Goal: Download file/media

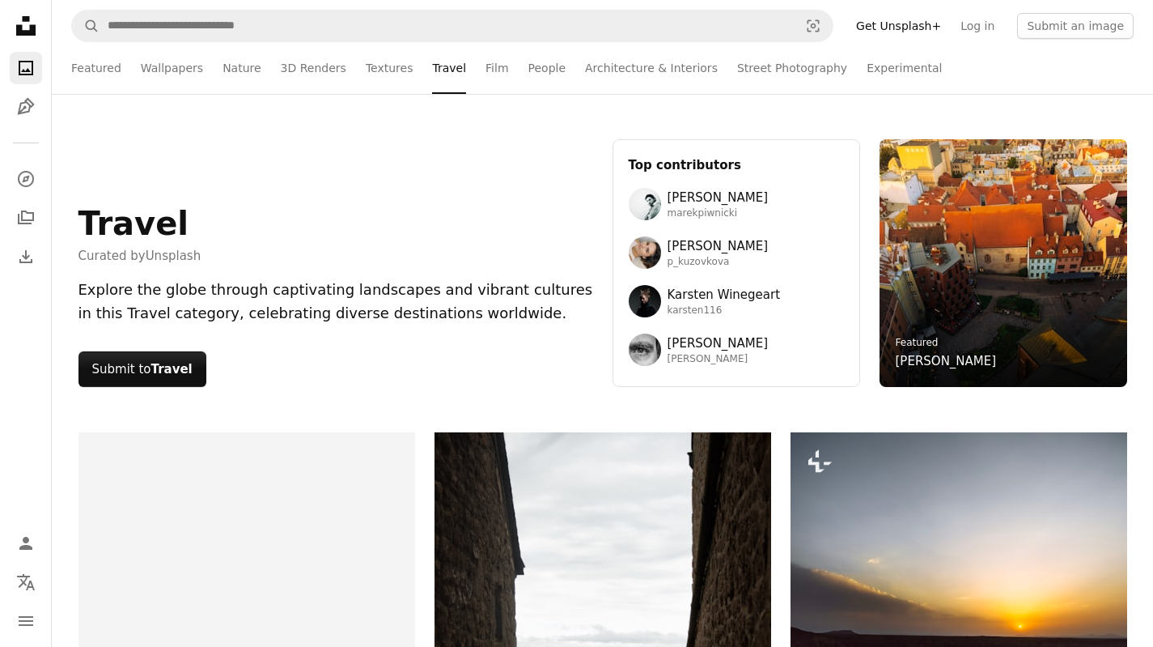
scroll to position [21202, 0]
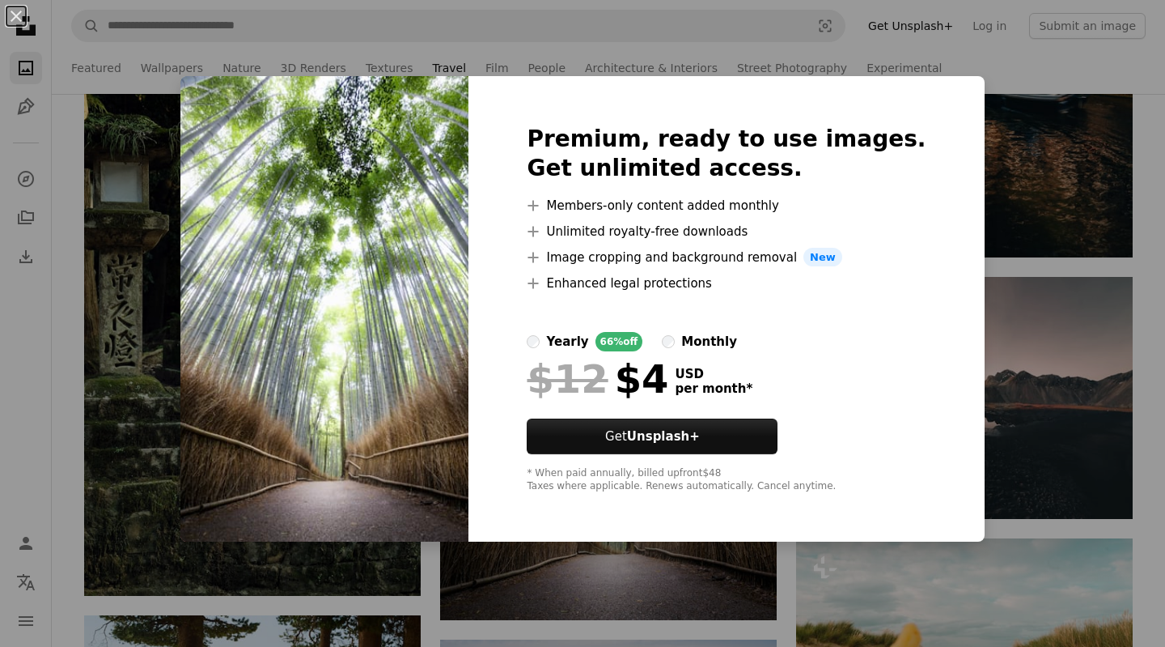
click at [430, 384] on img at bounding box center [324, 309] width 288 height 466
click at [968, 75] on div "An X shape Premium, ready to use images. Get unlimited access. A plus sign Memb…" at bounding box center [582, 323] width 1165 height 647
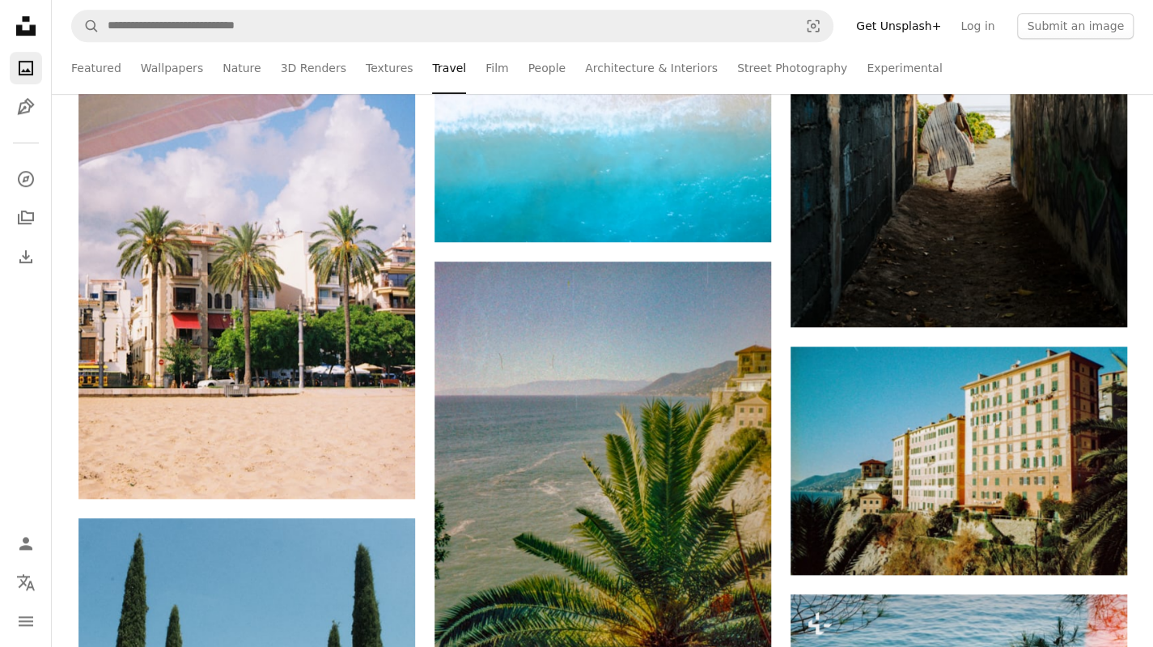
scroll to position [24843, 0]
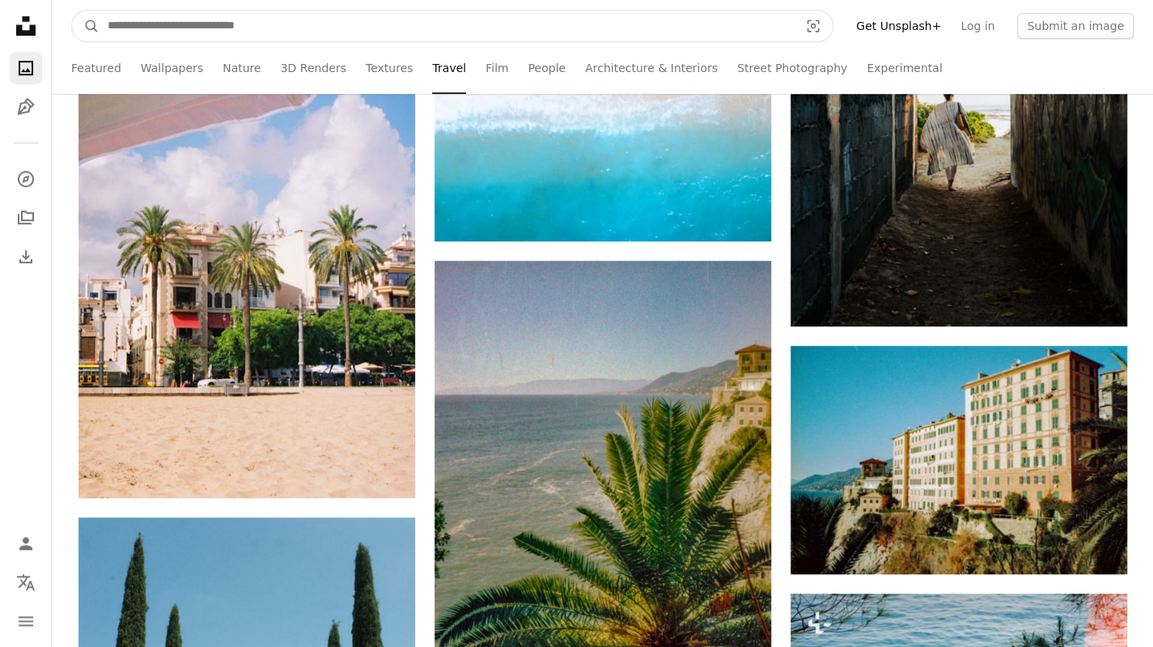
click at [278, 26] on input "Find visuals sitewide" at bounding box center [447, 26] width 694 height 31
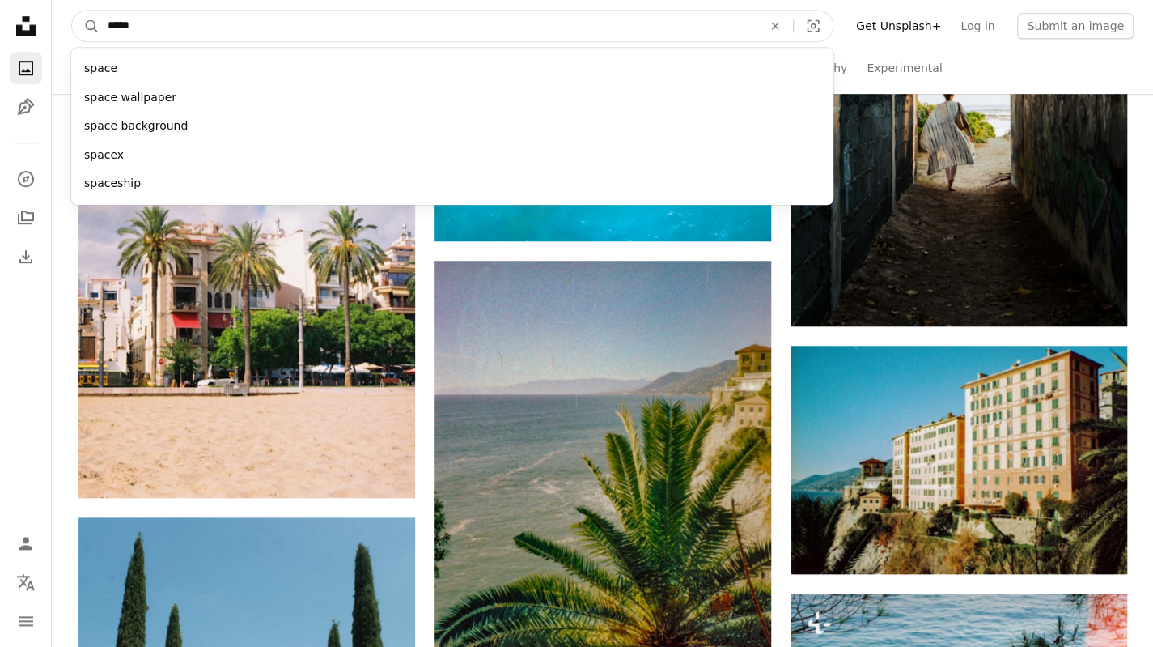
type input "*****"
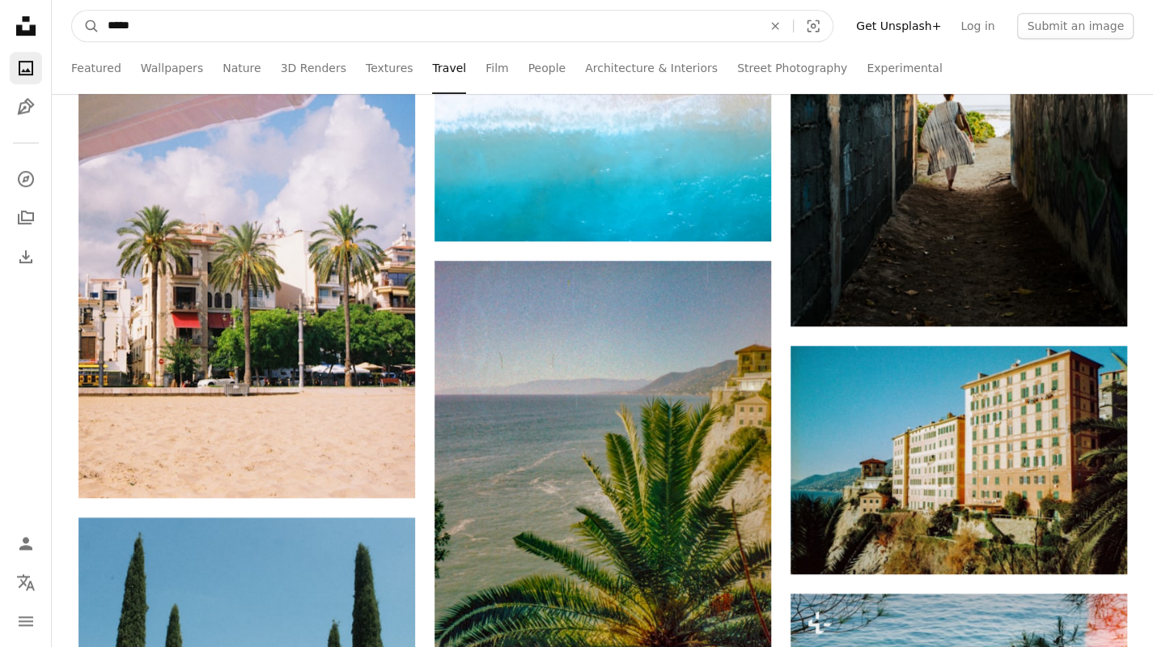
drag, startPoint x: 90, startPoint y: 32, endPoint x: 163, endPoint y: 40, distance: 73.3
click at [90, 32] on icon "A magnifying glass" at bounding box center [86, 26] width 28 height 16
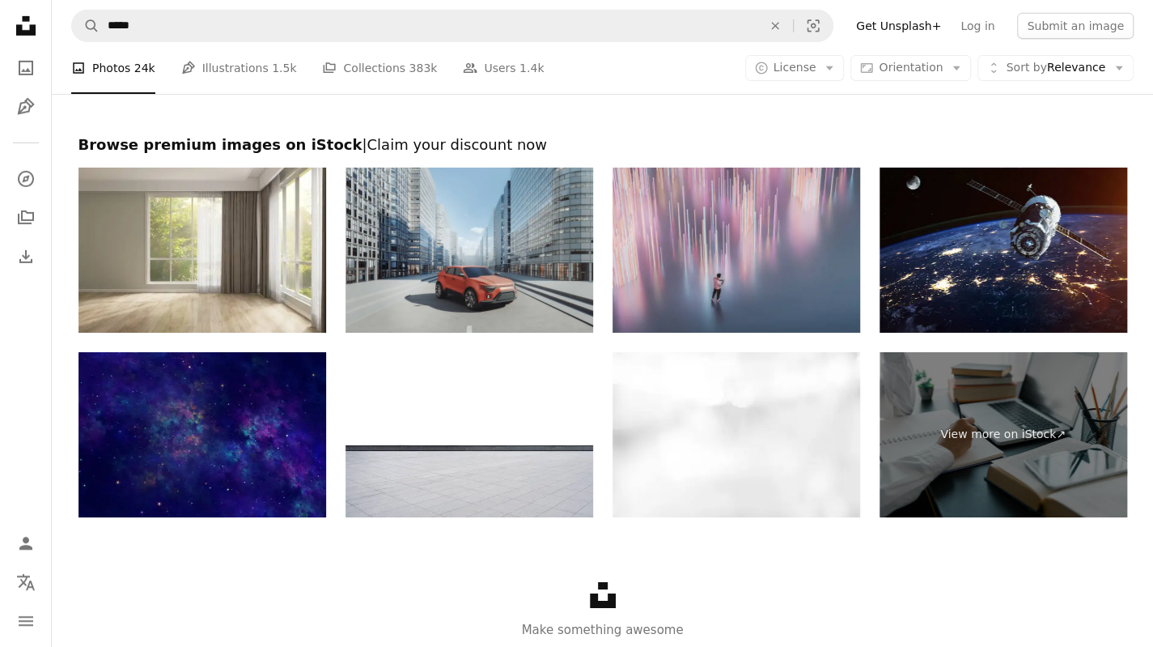
scroll to position [2971, 0]
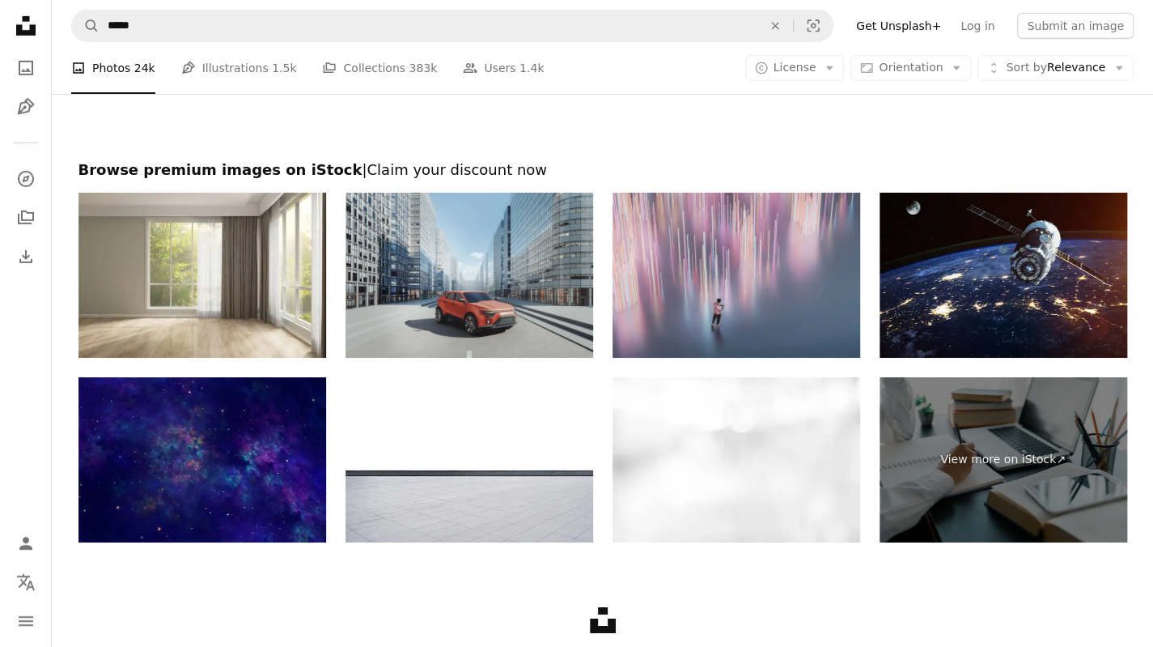
click at [971, 263] on img at bounding box center [1004, 275] width 248 height 165
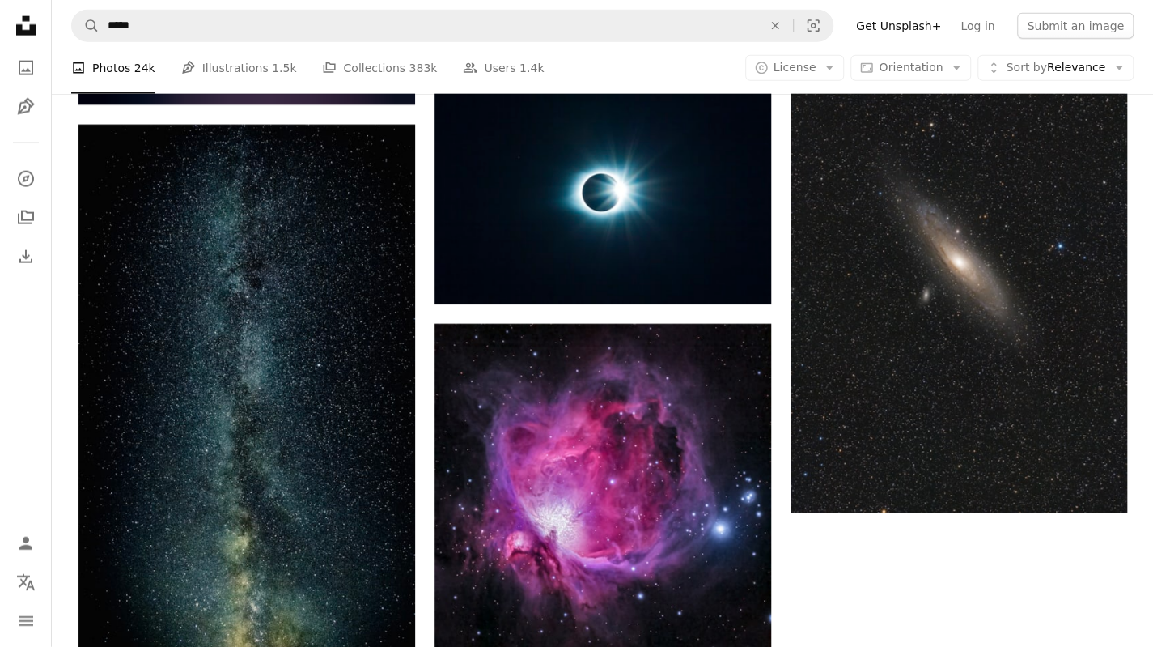
scroll to position [2323, 0]
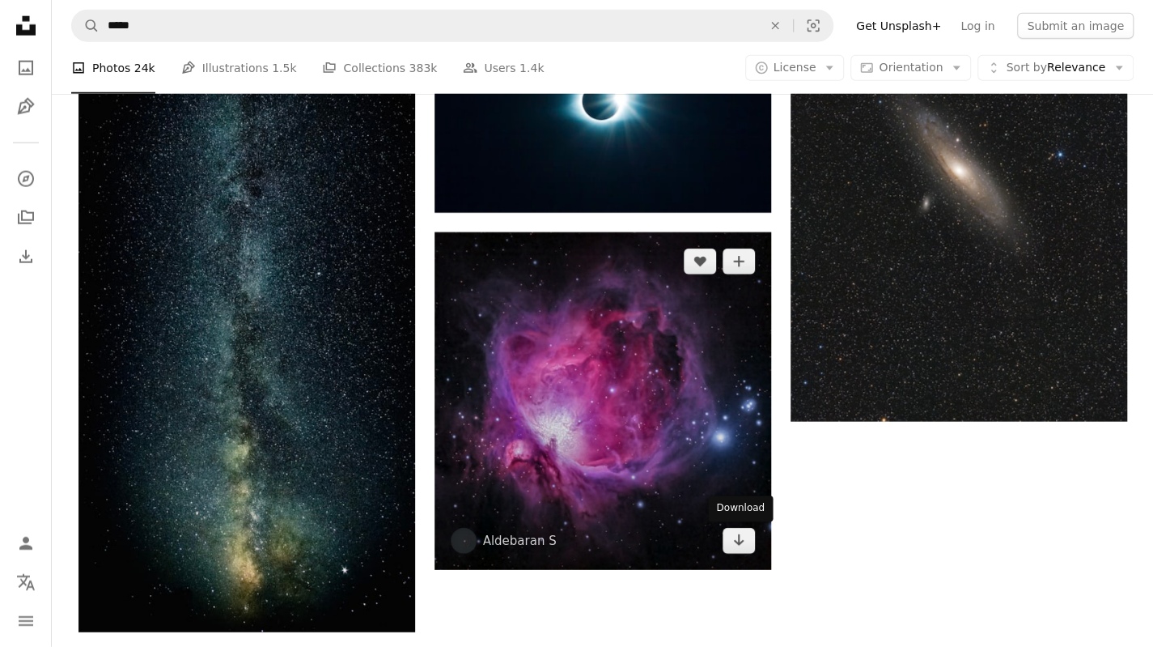
click at [736, 532] on icon "Arrow pointing down" at bounding box center [738, 539] width 13 height 19
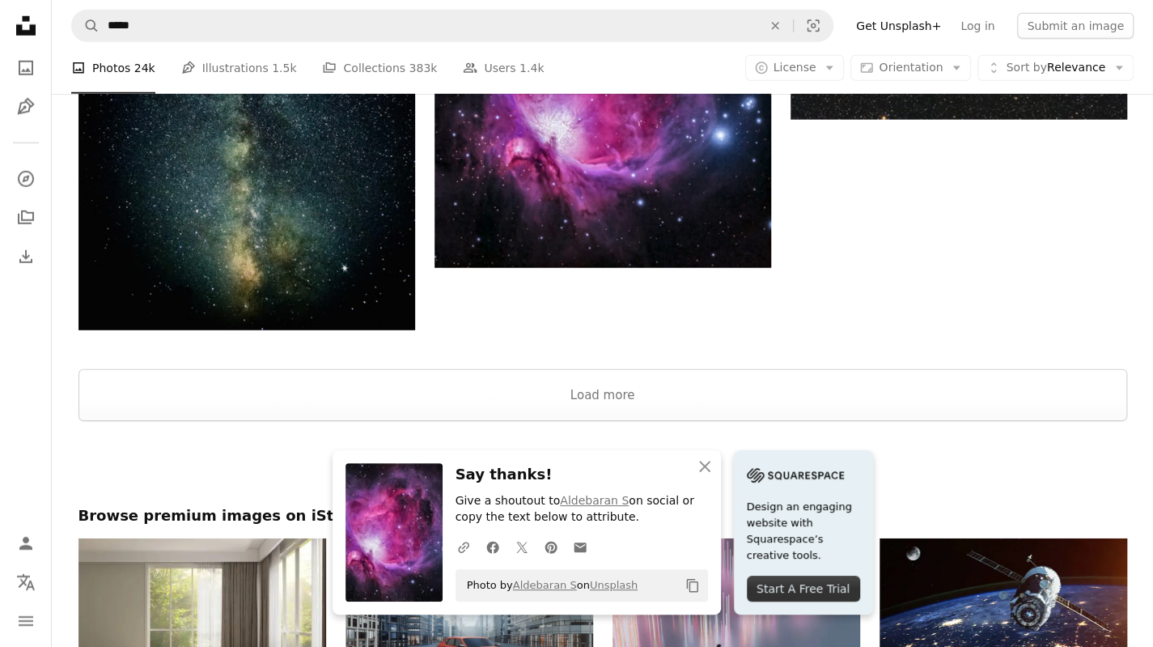
scroll to position [2728, 0]
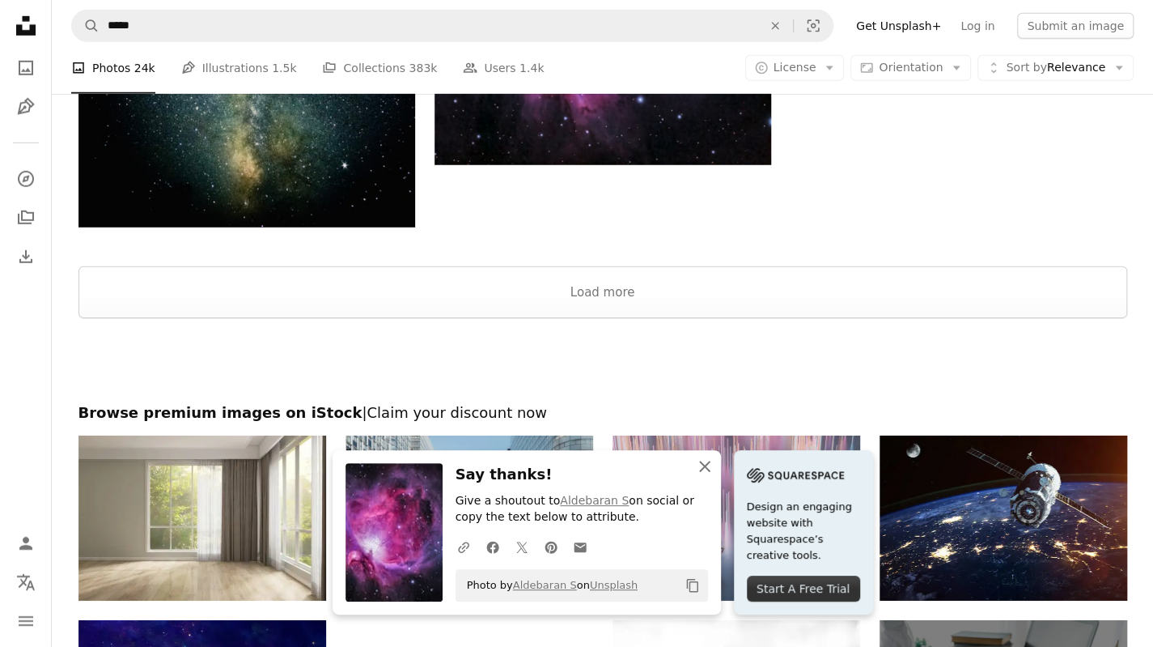
click at [713, 465] on icon "An X shape" at bounding box center [704, 465] width 19 height 19
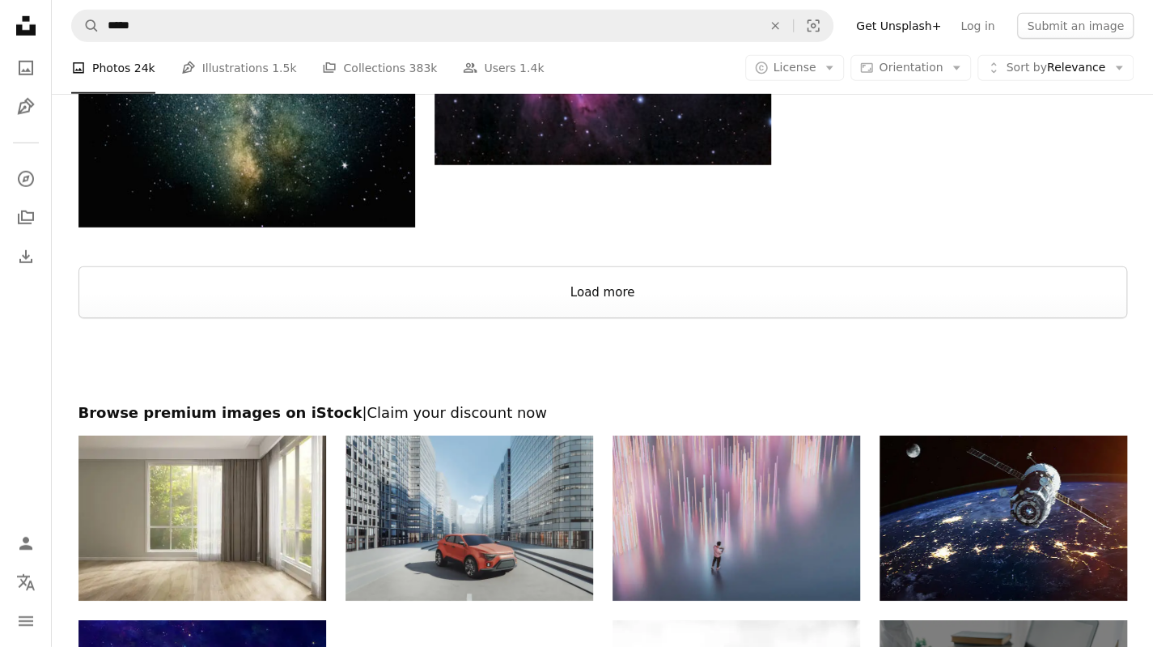
click at [665, 303] on button "Load more" at bounding box center [602, 292] width 1049 height 52
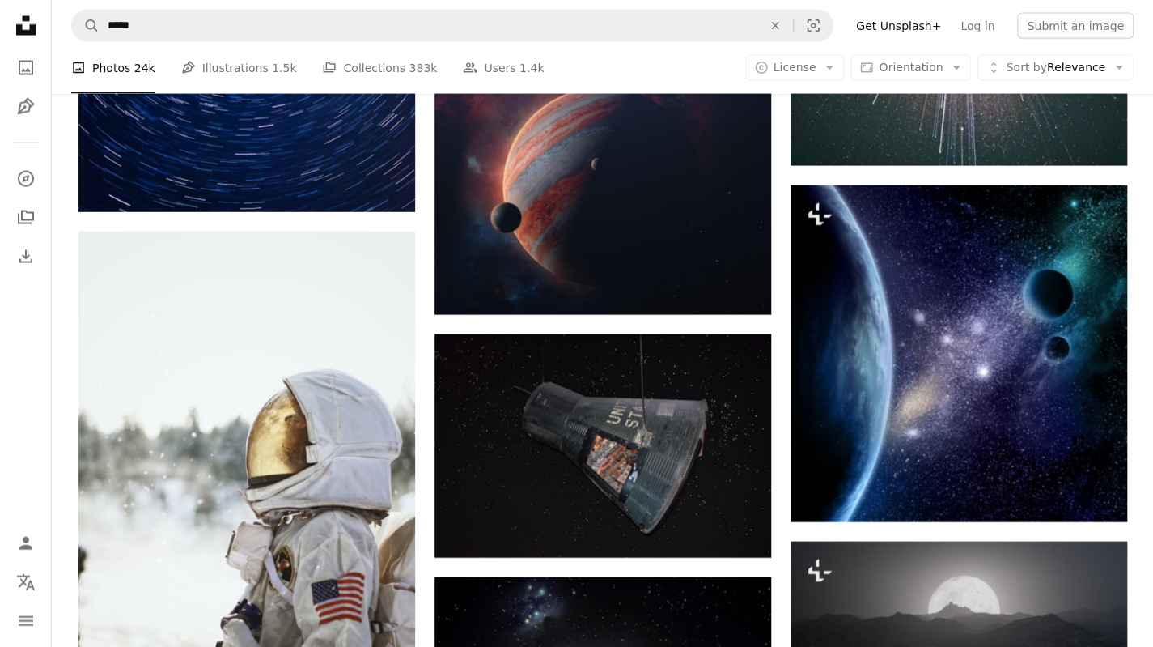
scroll to position [12600, 0]
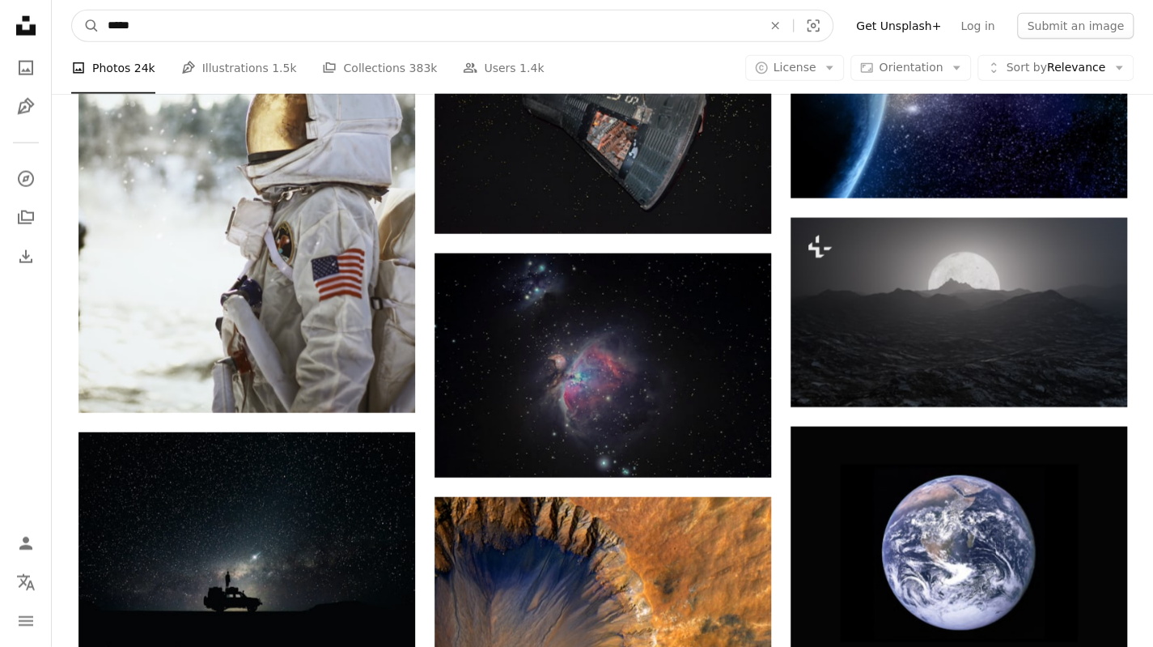
click at [703, 28] on input "*****" at bounding box center [429, 26] width 658 height 31
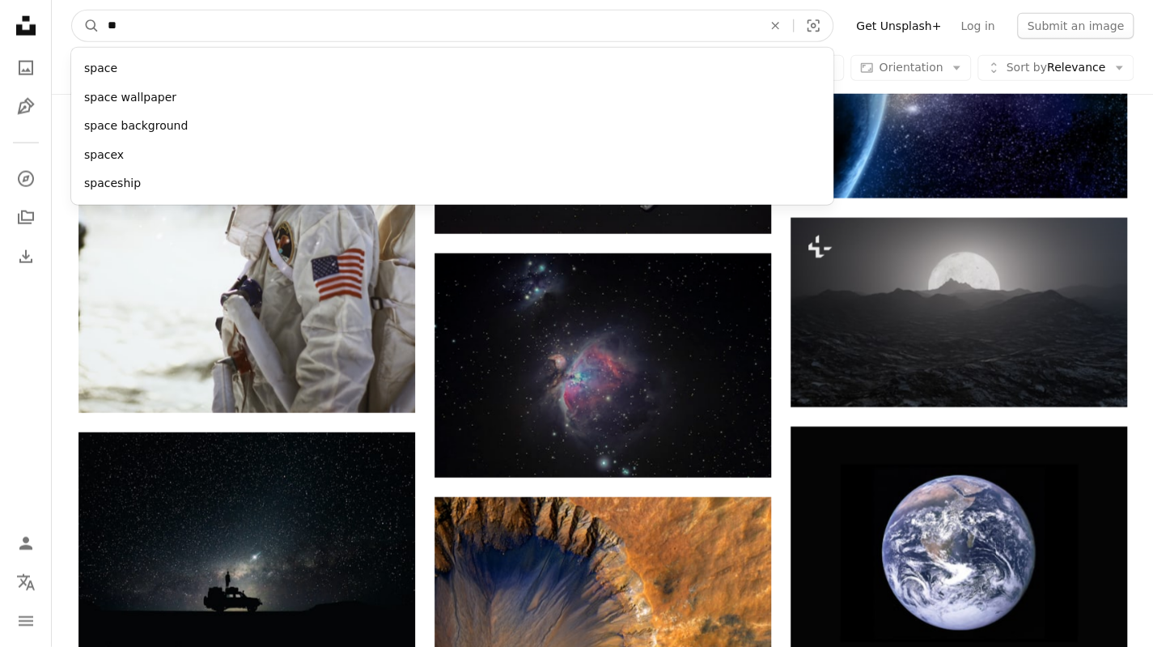
type input "*"
type input "*******"
click at [72, 11] on button "A magnifying glass" at bounding box center [86, 26] width 28 height 31
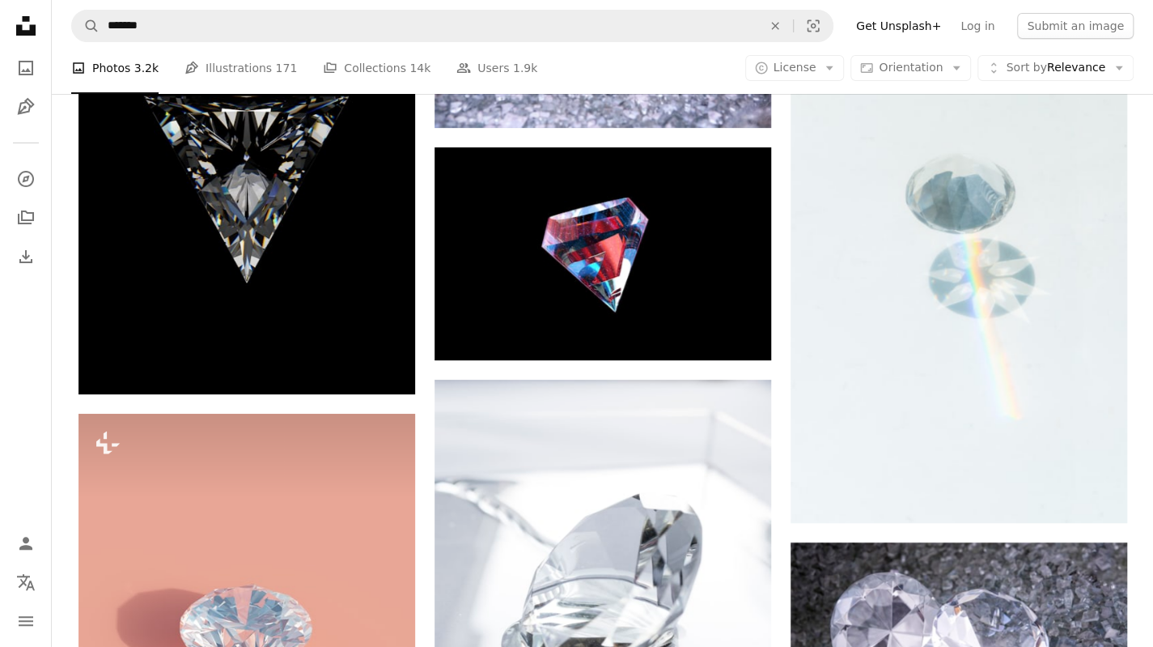
scroll to position [3318, 0]
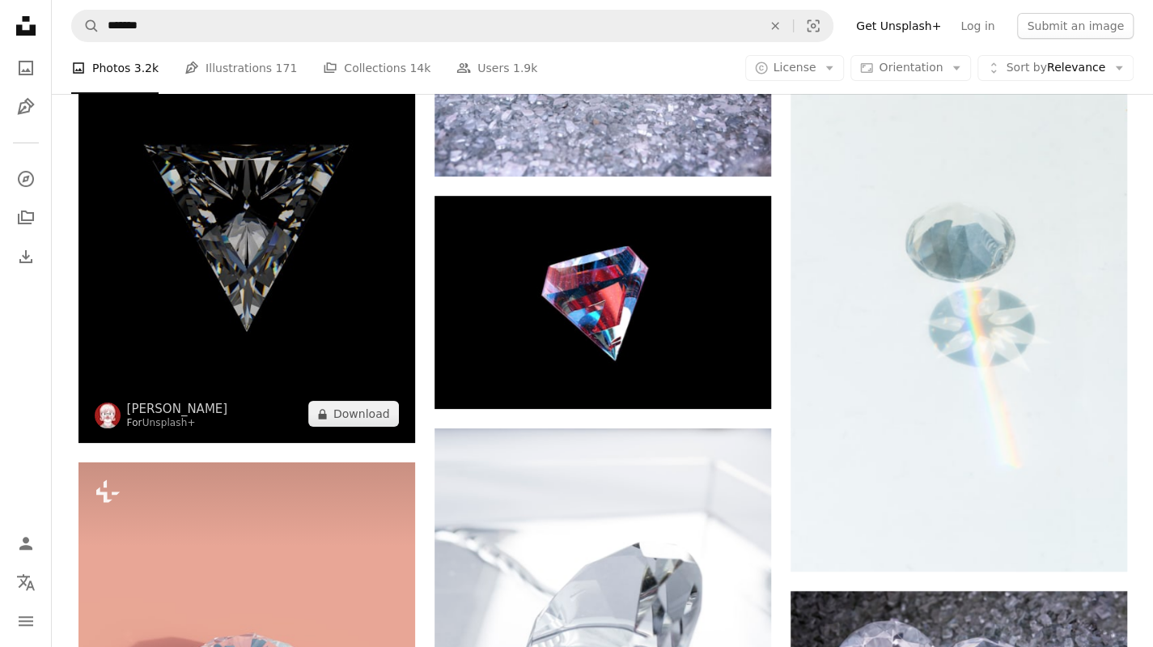
click at [353, 422] on button "A lock Download" at bounding box center [353, 414] width 91 height 26
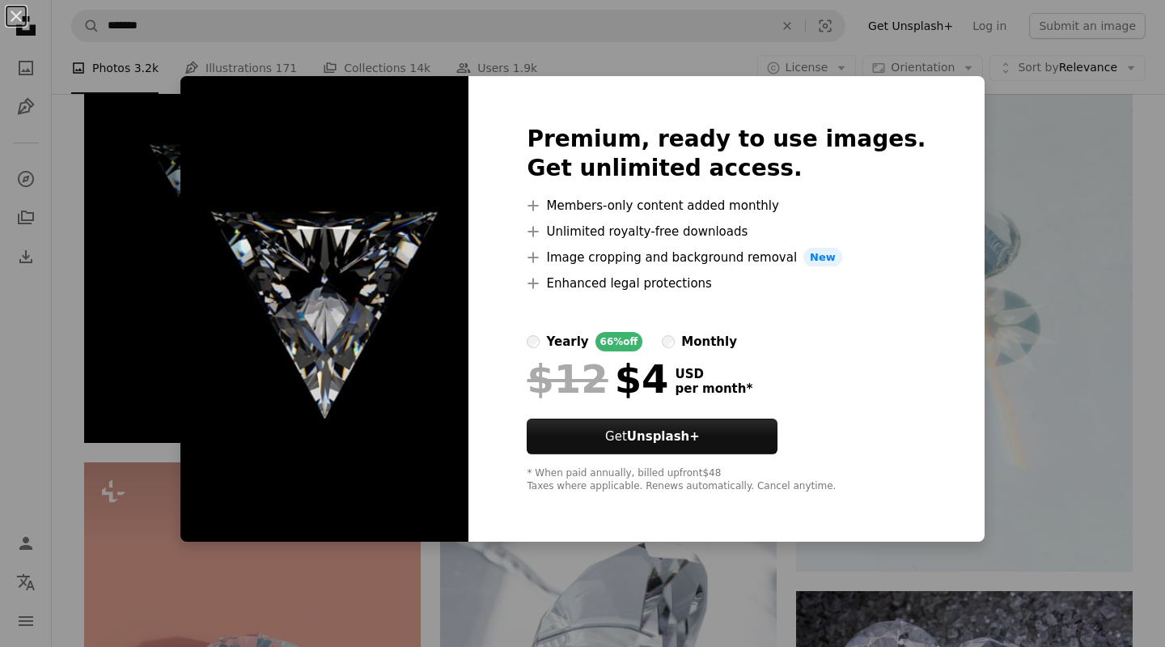
click at [609, 1] on div "An X shape Premium, ready to use images. Get unlimited access. A plus sign Memb…" at bounding box center [582, 323] width 1165 height 647
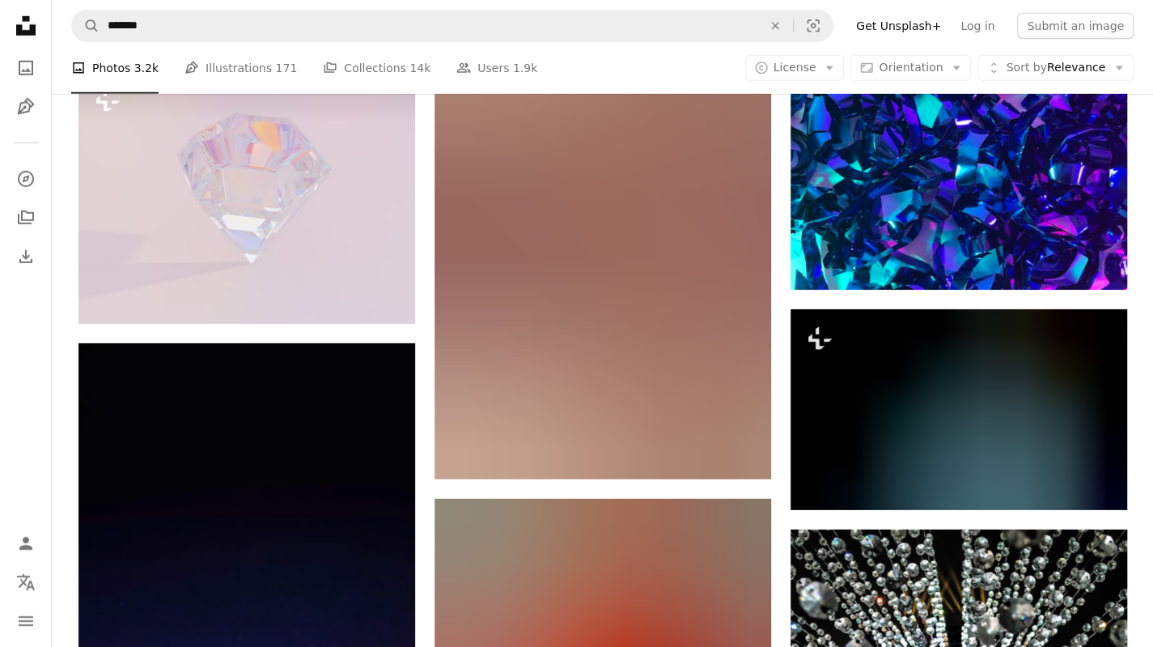
scroll to position [9792, 0]
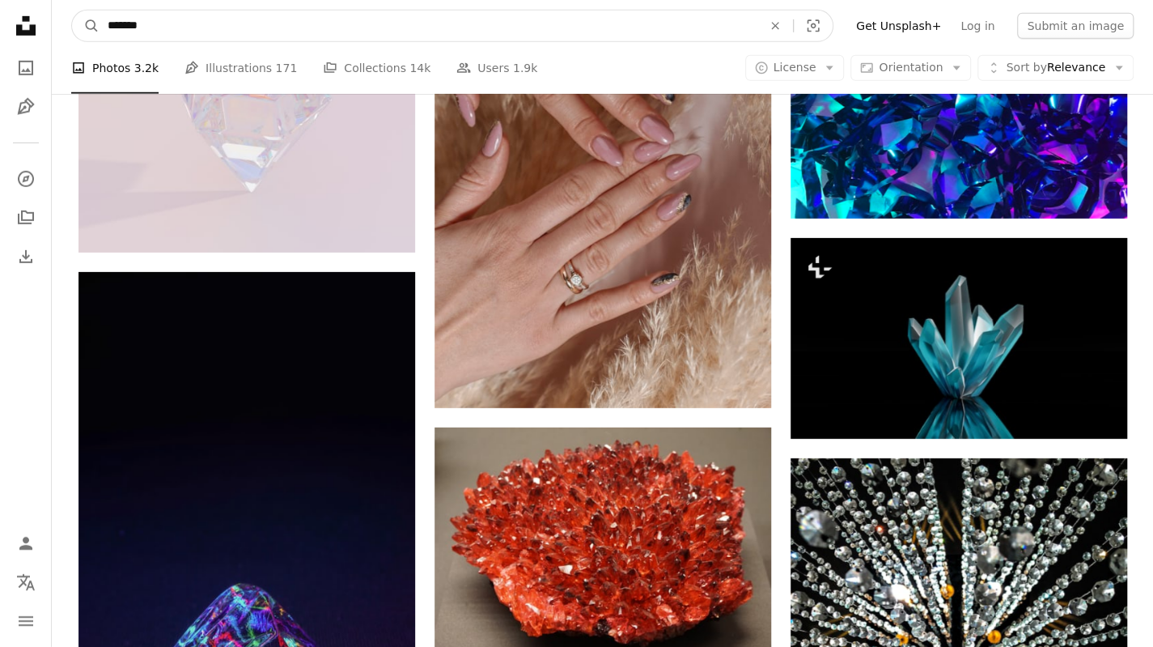
click at [480, 29] on input "*******" at bounding box center [429, 26] width 658 height 31
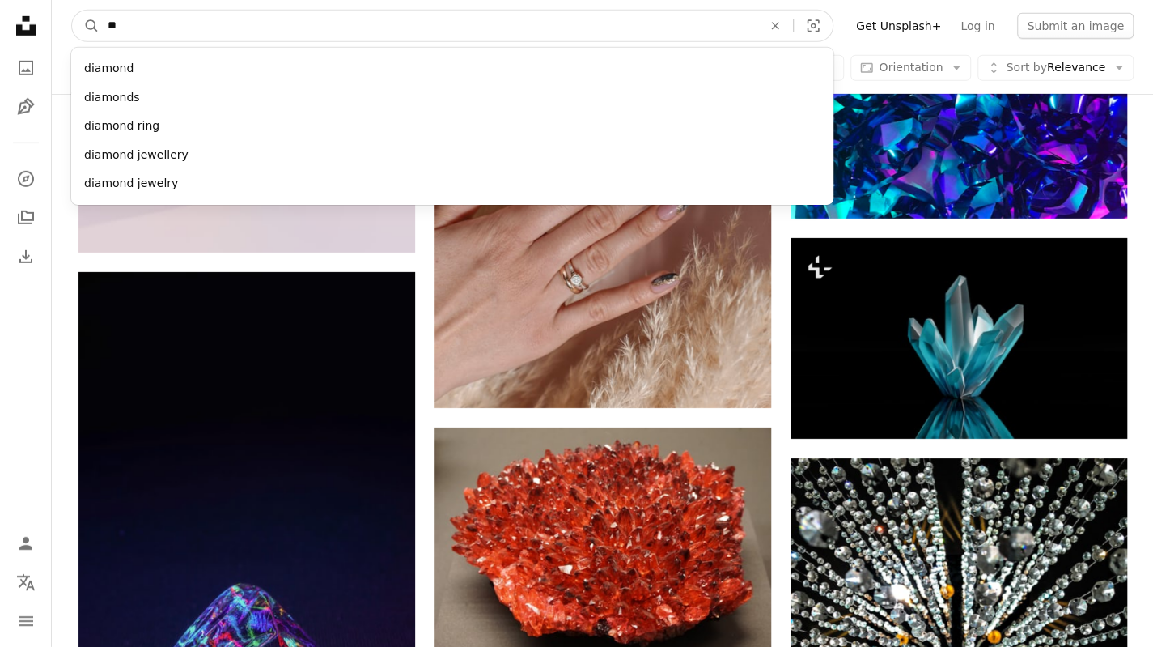
type input "*"
type input "****"
click at [72, 11] on button "A magnifying glass" at bounding box center [86, 26] width 28 height 31
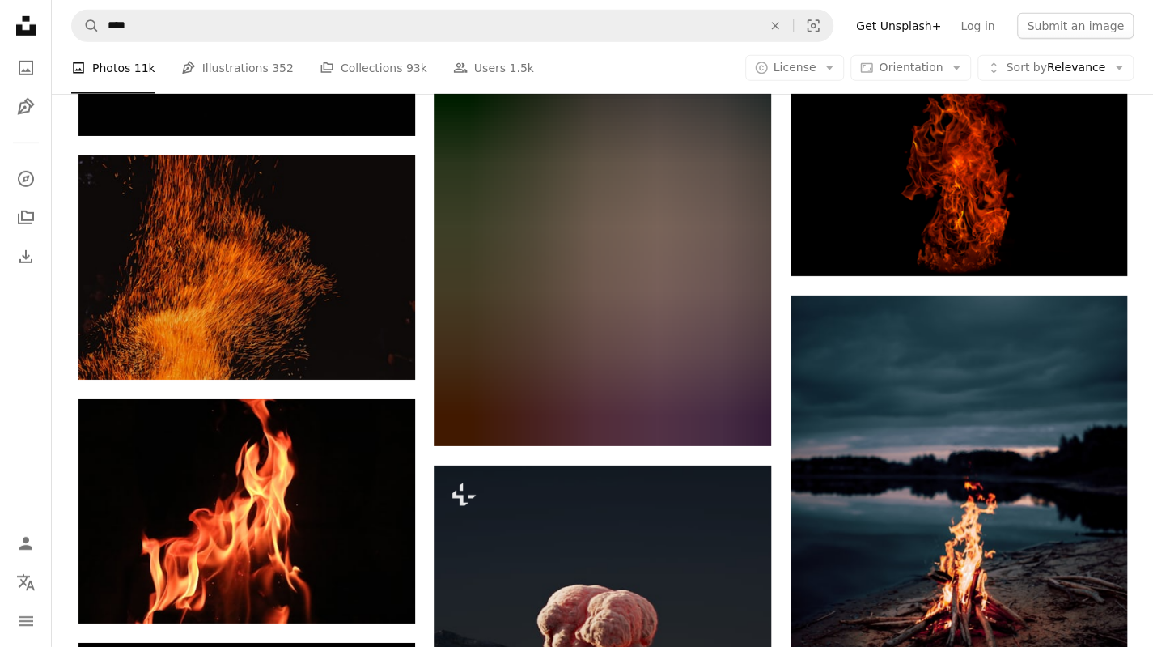
scroll to position [13190, 0]
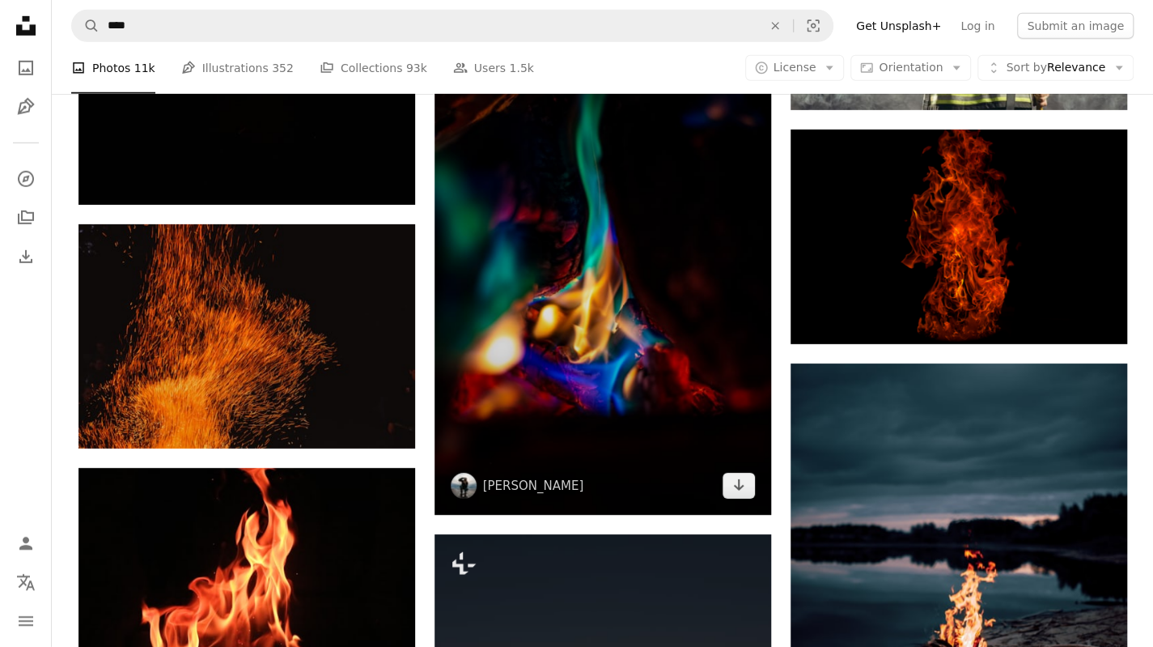
click at [738, 490] on icon "Download" at bounding box center [738, 484] width 11 height 11
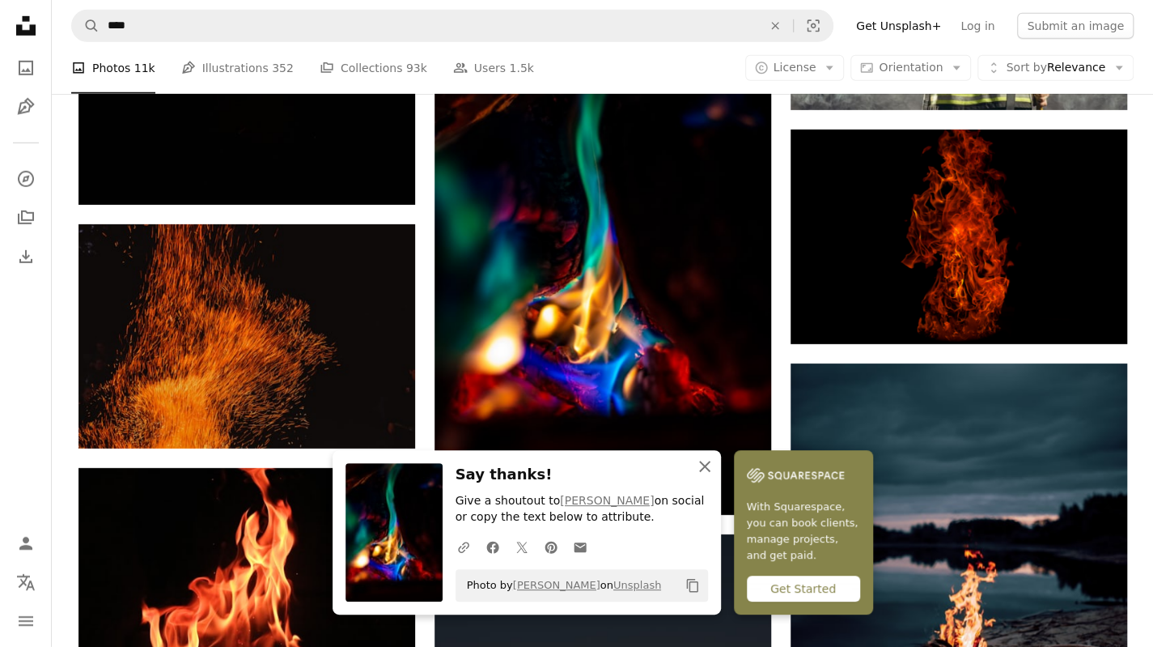
click at [699, 464] on icon "An X shape" at bounding box center [704, 465] width 19 height 19
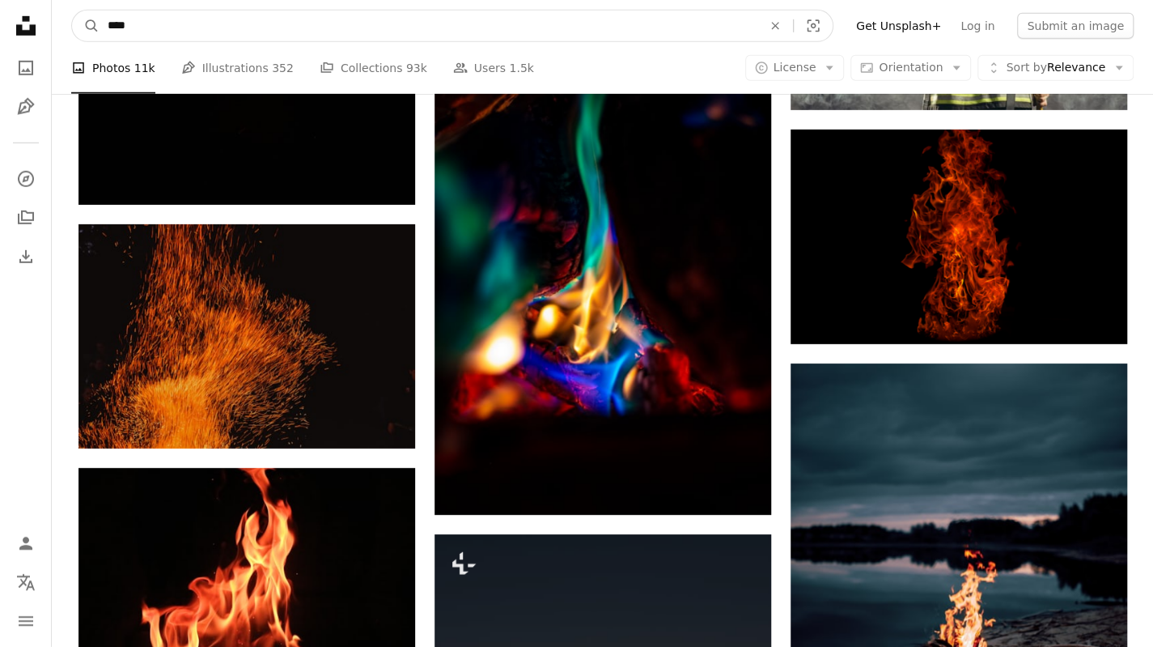
click at [791, 26] on icon "An X shape" at bounding box center [775, 25] width 36 height 13
type input "**"
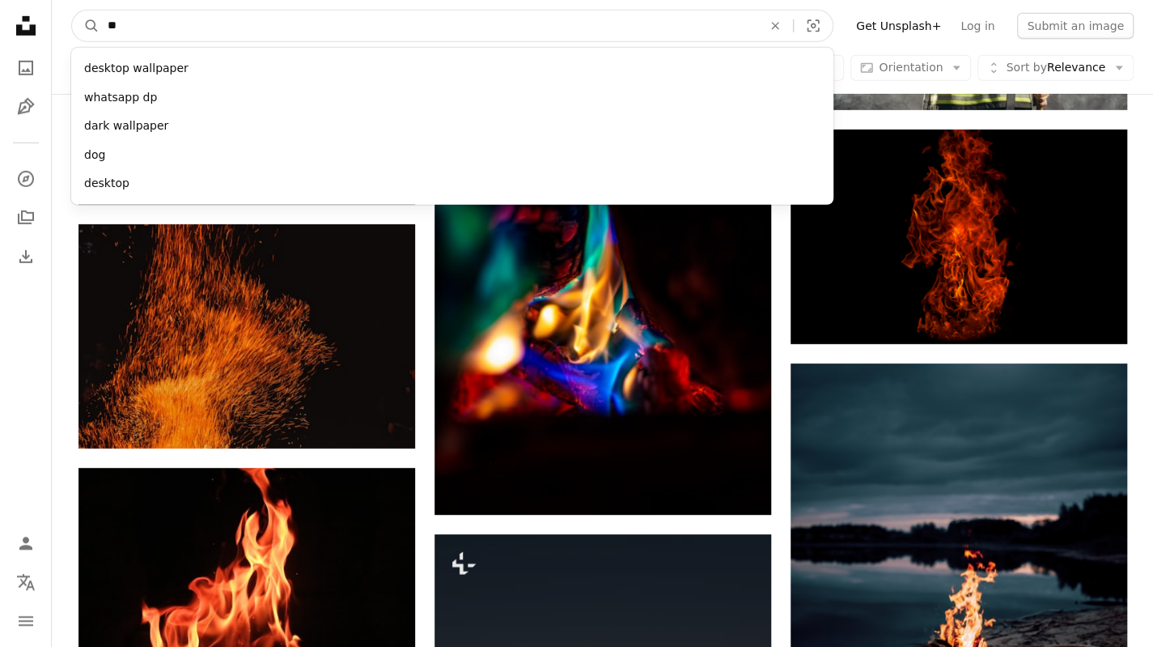
click button "A magnifying glass" at bounding box center [86, 26] width 28 height 31
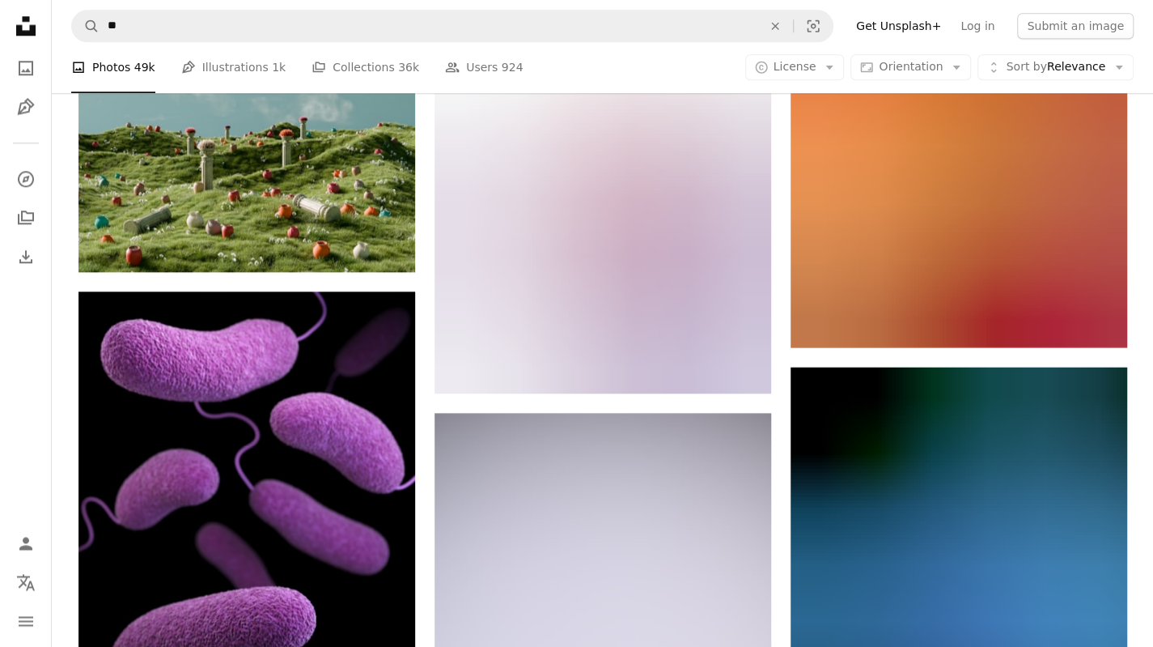
scroll to position [7930, 0]
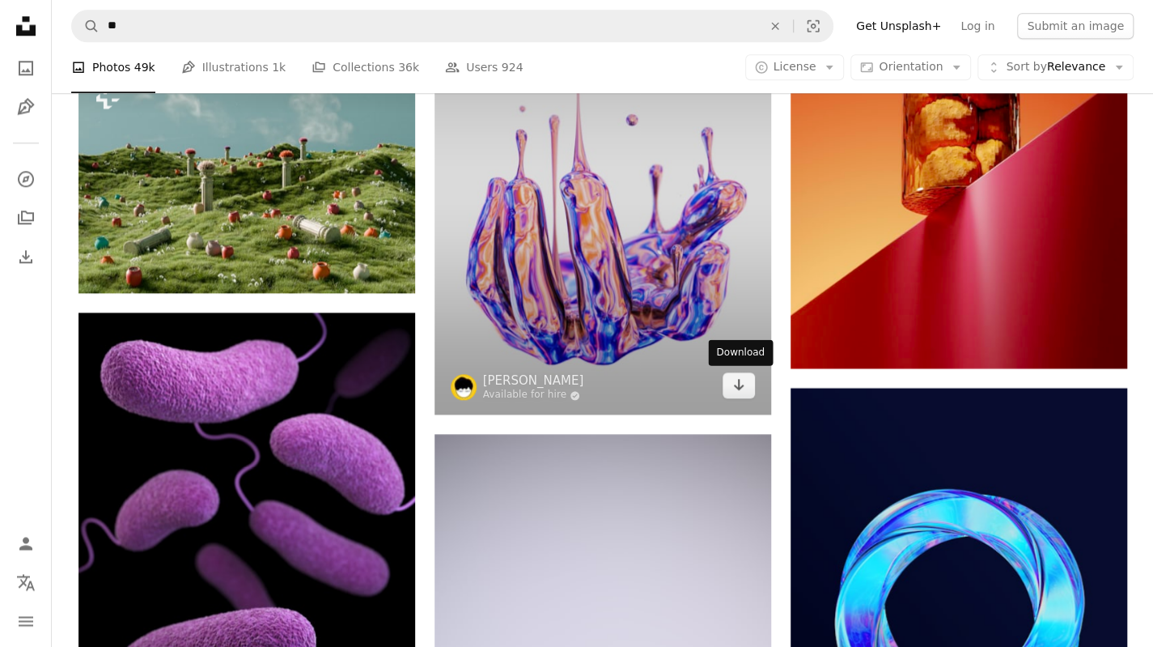
click at [742, 388] on icon "Arrow pointing down" at bounding box center [738, 384] width 13 height 19
